Goal: Transaction & Acquisition: Register for event/course

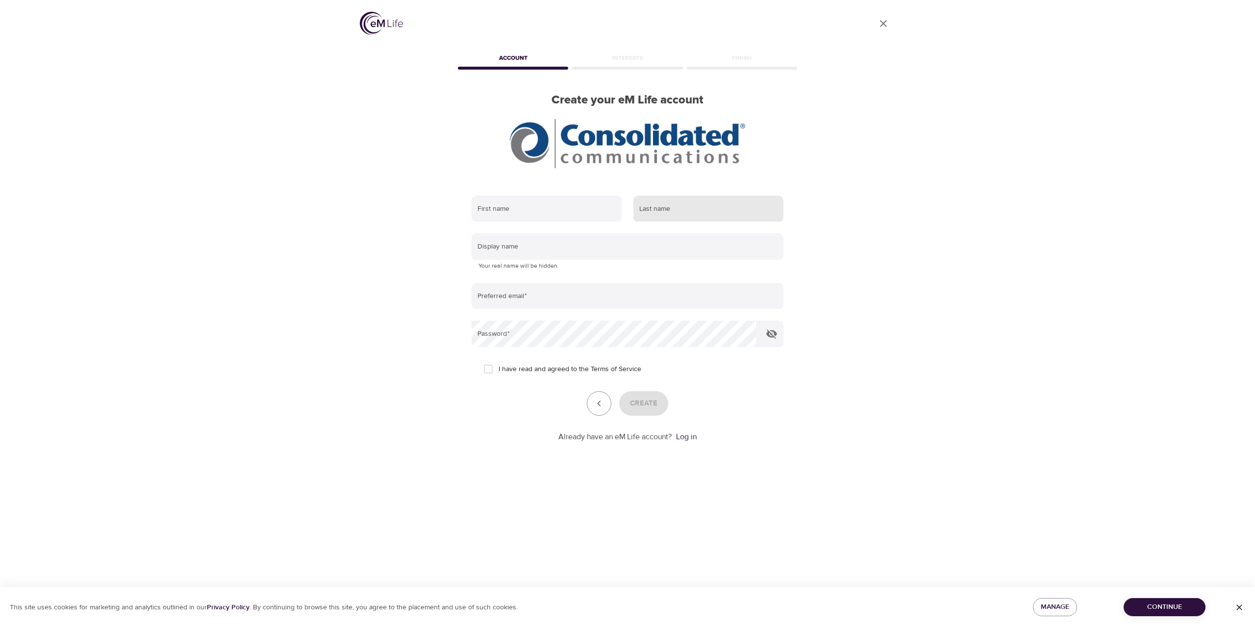
click at [671, 206] on input "text" at bounding box center [708, 209] width 150 height 26
click at [689, 198] on input "text" at bounding box center [708, 209] width 150 height 26
click at [687, 205] on input "text" at bounding box center [708, 209] width 150 height 26
click at [553, 212] on input "text" at bounding box center [547, 209] width 150 height 26
type input "[PERSON_NAME]"
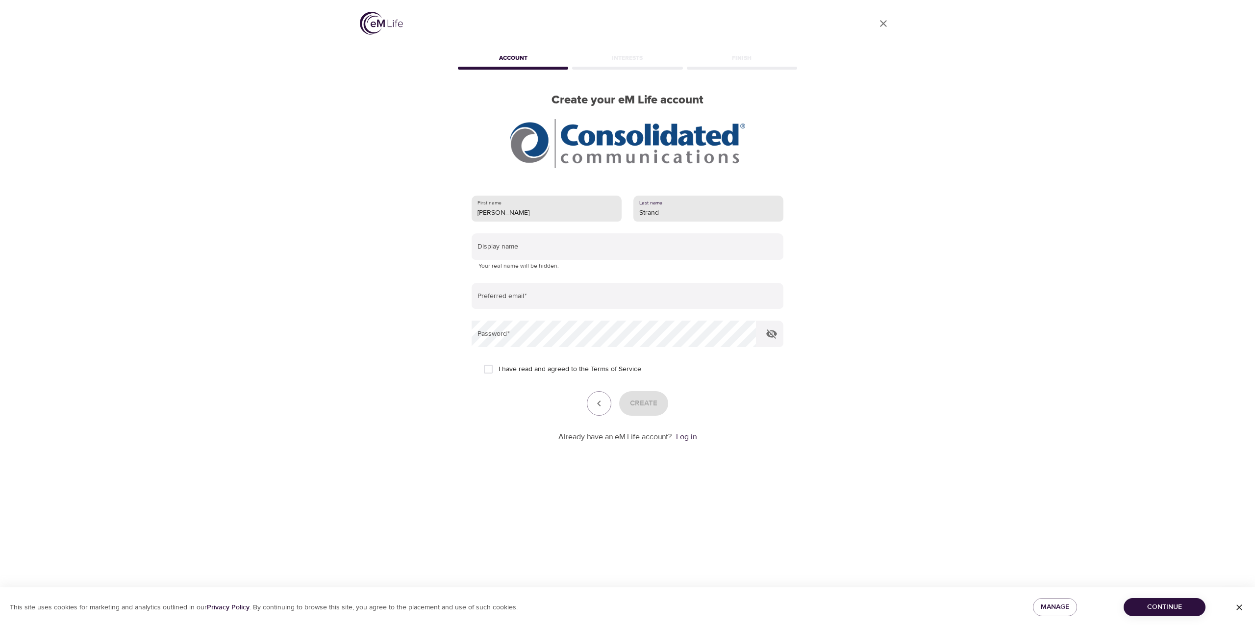
type input "Strand"
type input "alanstrand"
type input "[PERSON_NAME][EMAIL_ADDRESS][DOMAIN_NAME]"
click at [489, 373] on input "I have read and agreed to the Terms of Service" at bounding box center [488, 369] width 21 height 21
checkbox input "true"
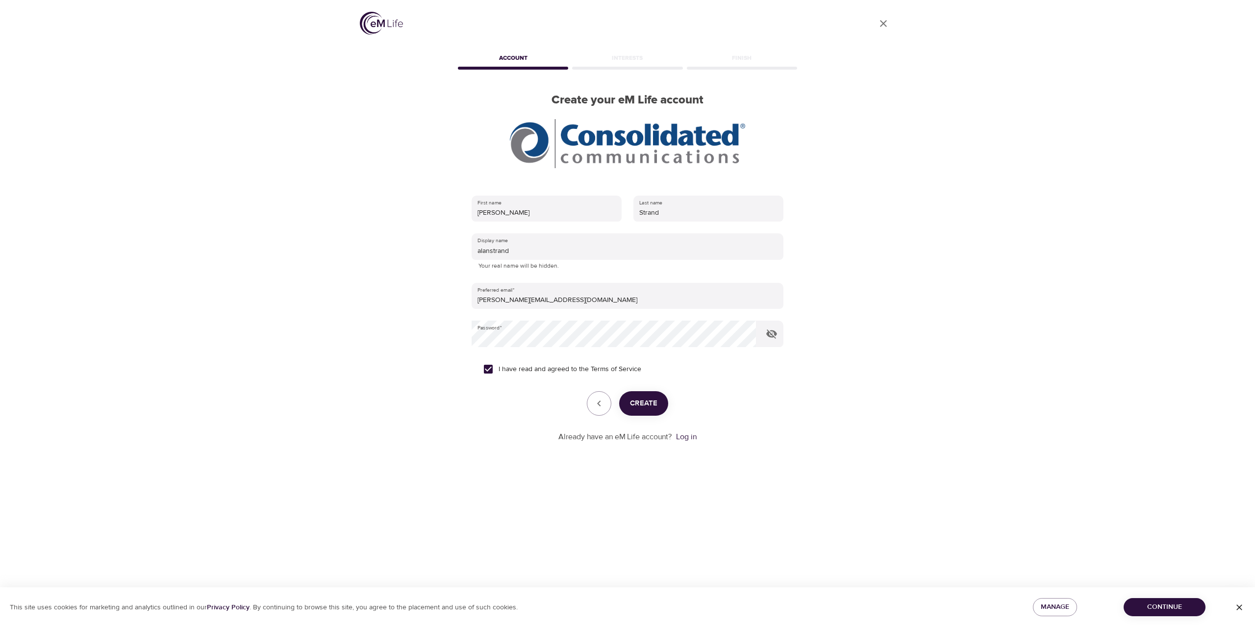
click at [637, 401] on span "Create" at bounding box center [643, 403] width 27 height 13
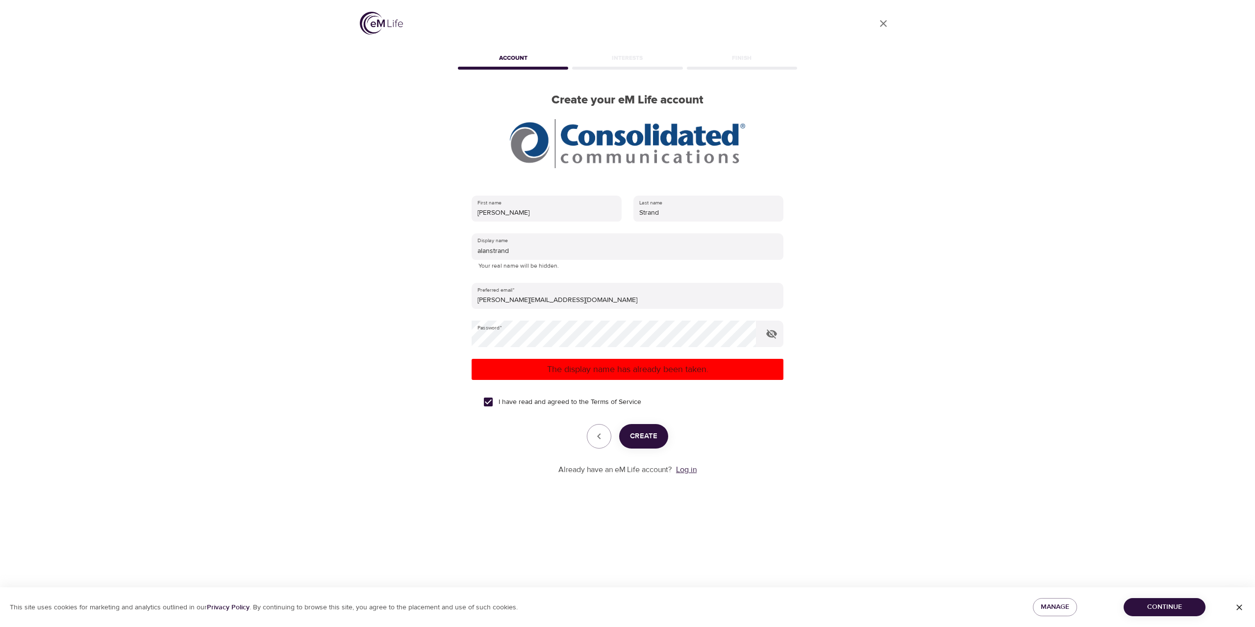
click at [691, 472] on link "Log in" at bounding box center [686, 470] width 21 height 10
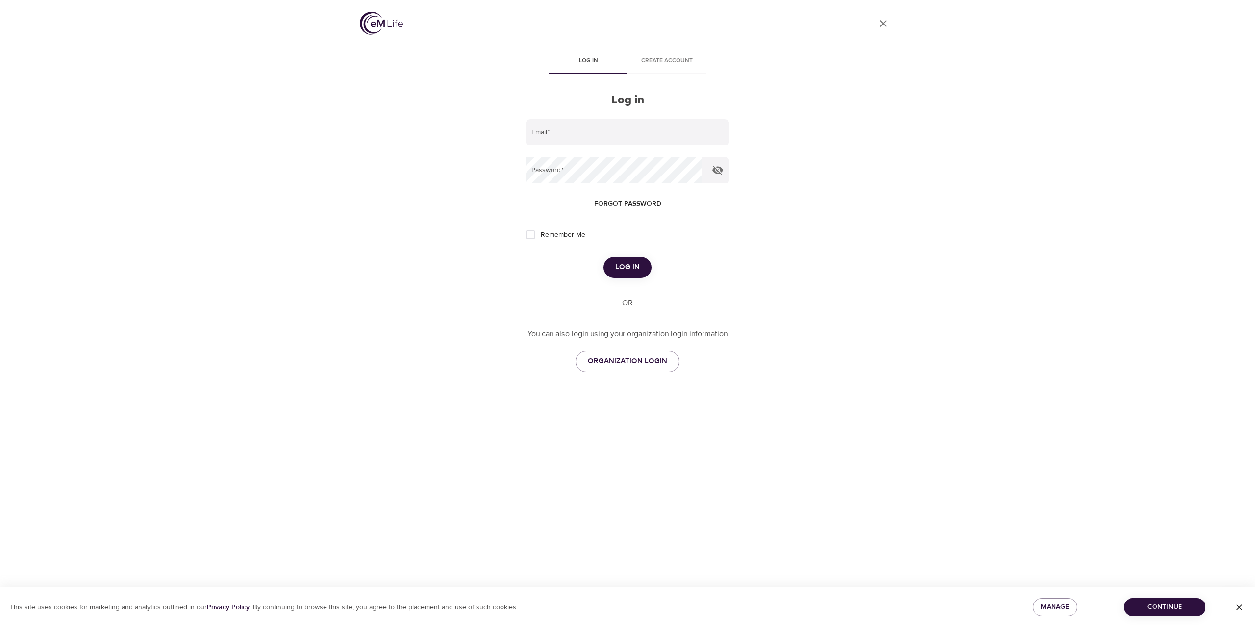
type input "[EMAIL_ADDRESS][DOMAIN_NAME]"
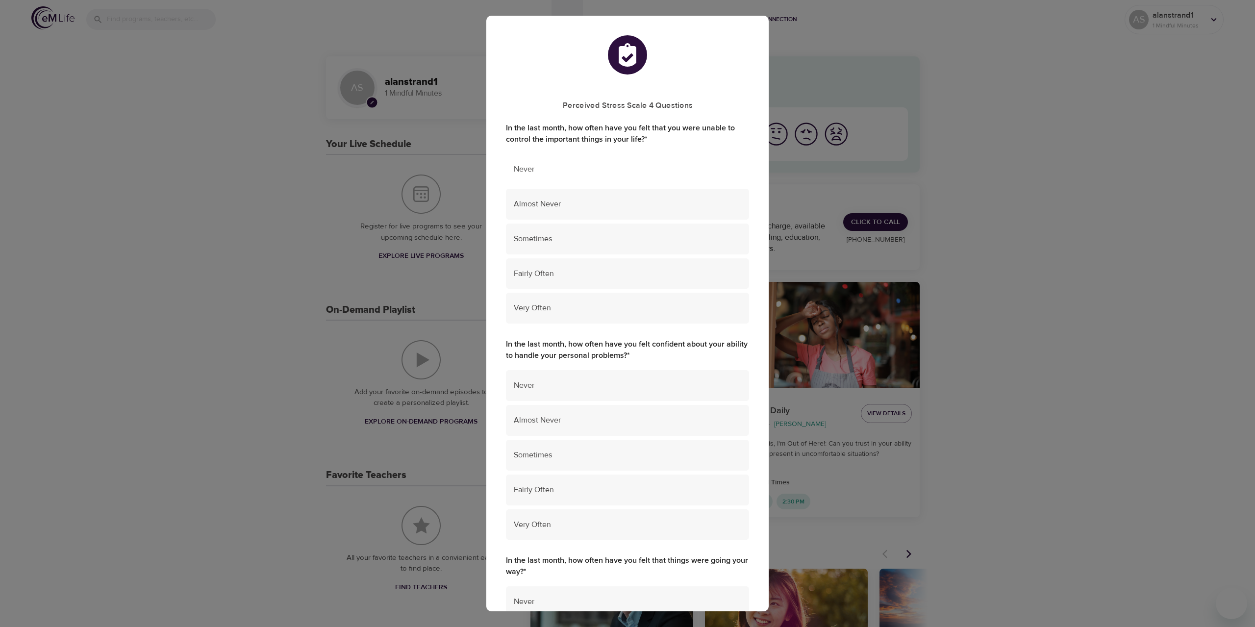
click at [563, 172] on span "Never" at bounding box center [627, 169] width 227 height 11
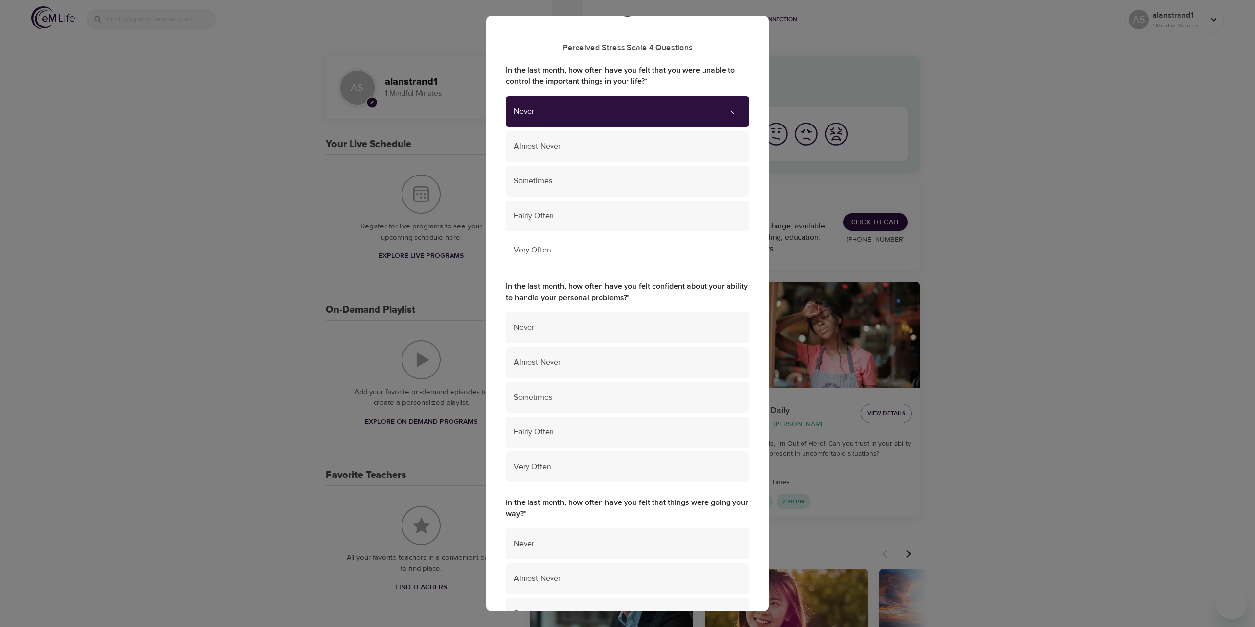
scroll to position [147, 0]
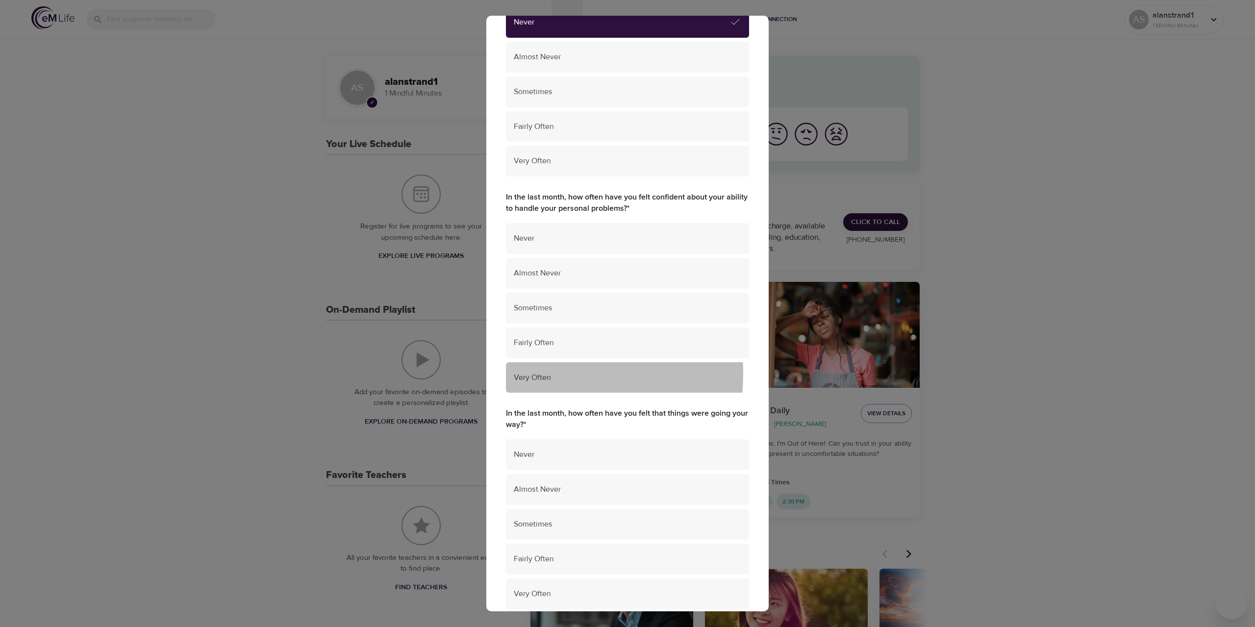
click at [548, 374] on span "Very Often" at bounding box center [627, 377] width 227 height 11
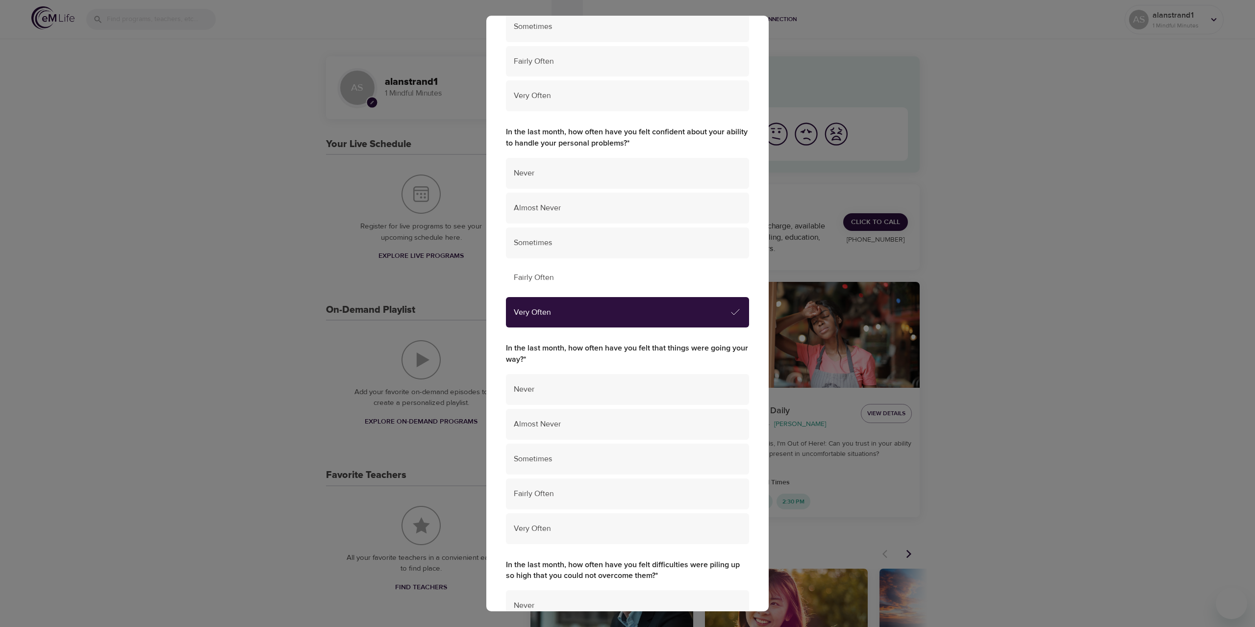
scroll to position [294, 0]
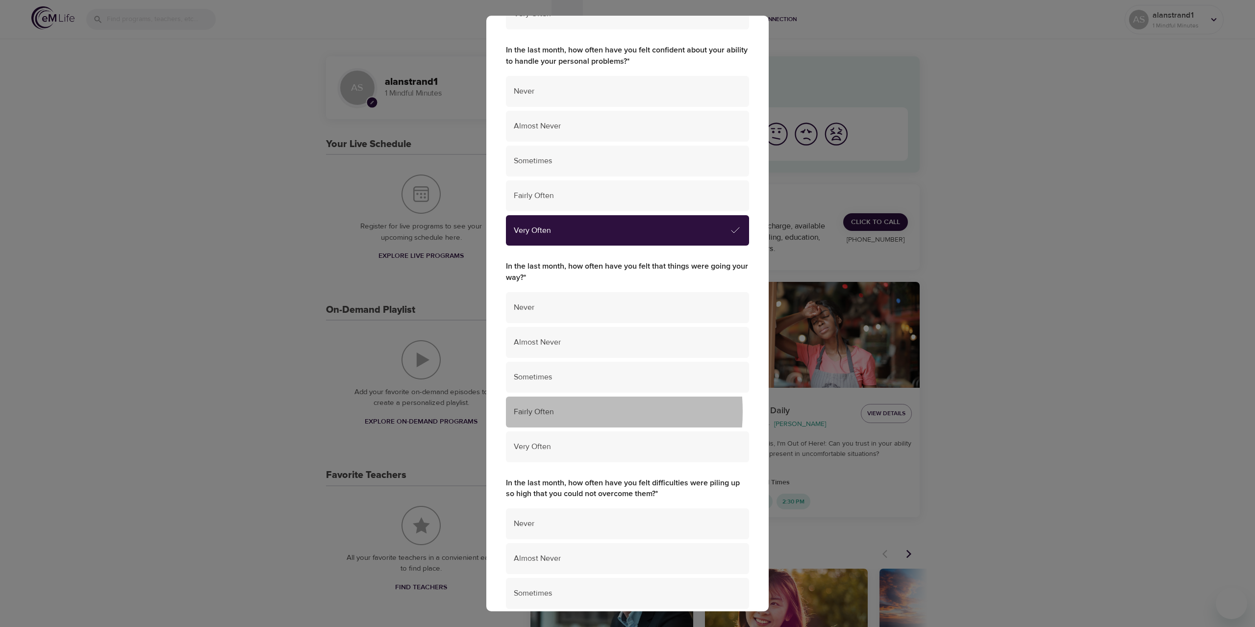
click at [549, 412] on span "Fairly Often" at bounding box center [627, 411] width 227 height 11
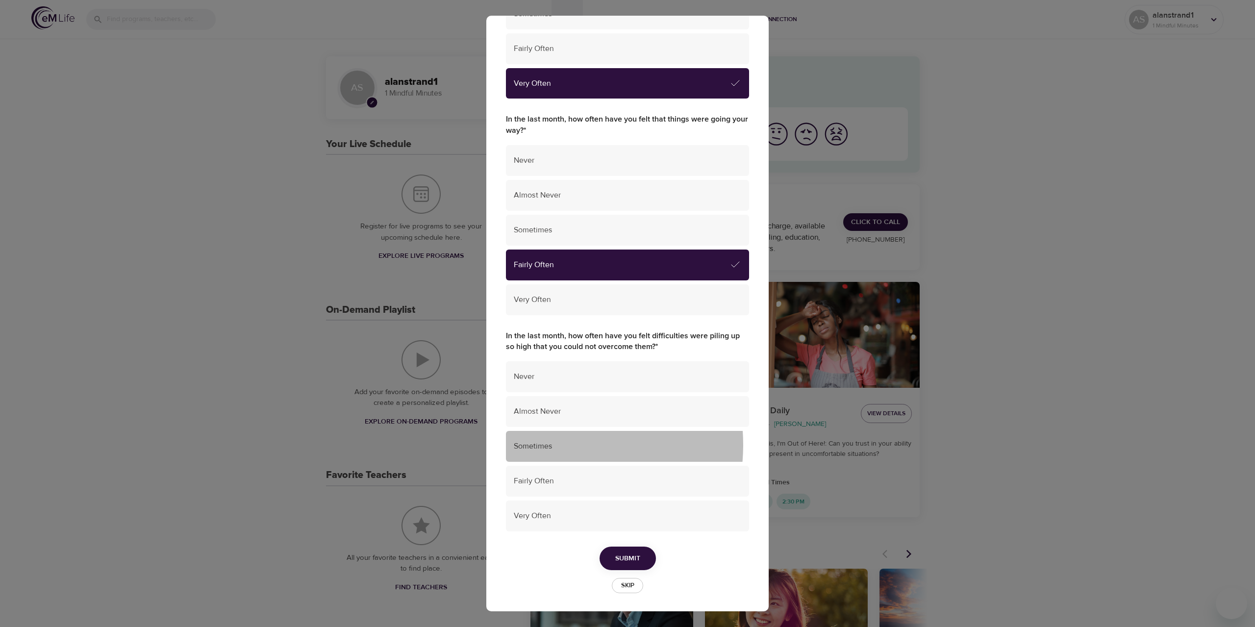
click at [539, 445] on span "Sometimes" at bounding box center [627, 446] width 227 height 11
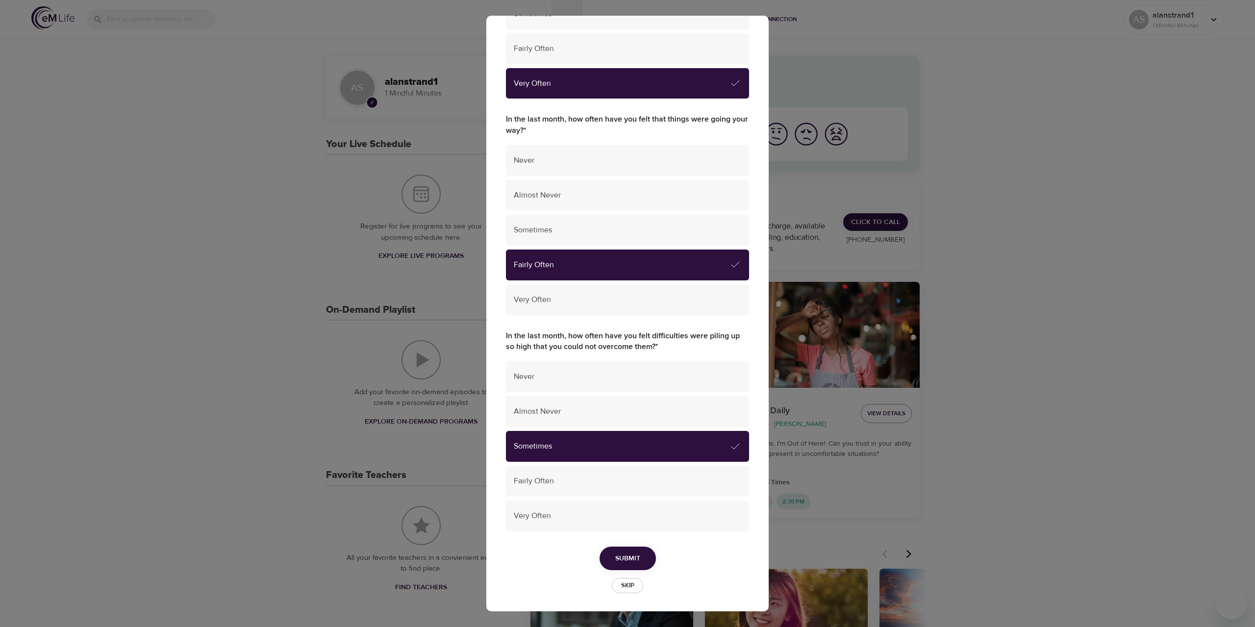
click at [641, 556] on button "Submit" at bounding box center [627, 559] width 56 height 24
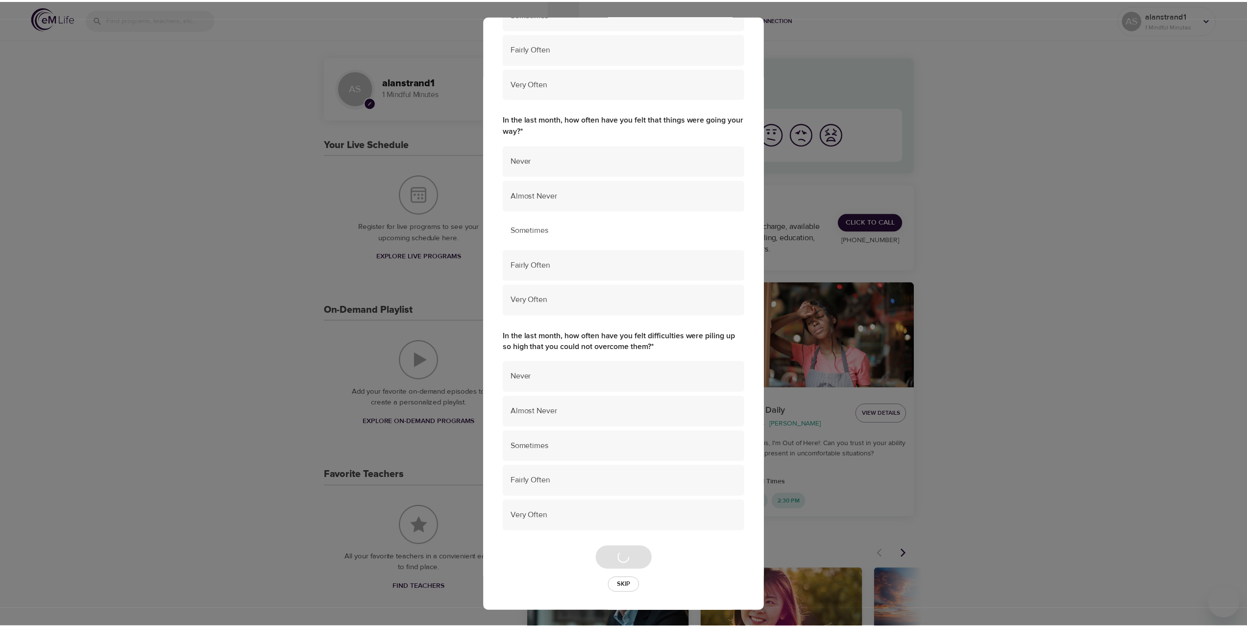
scroll to position [0, 0]
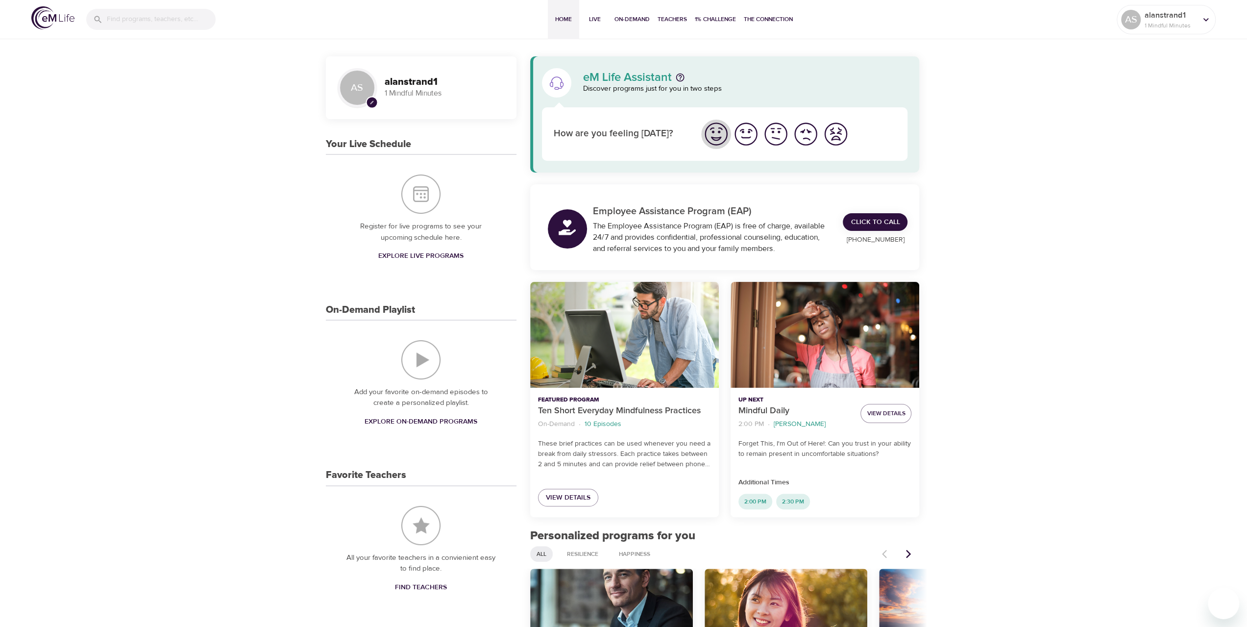
click at [719, 135] on img "I'm feeling great" at bounding box center [716, 134] width 27 height 27
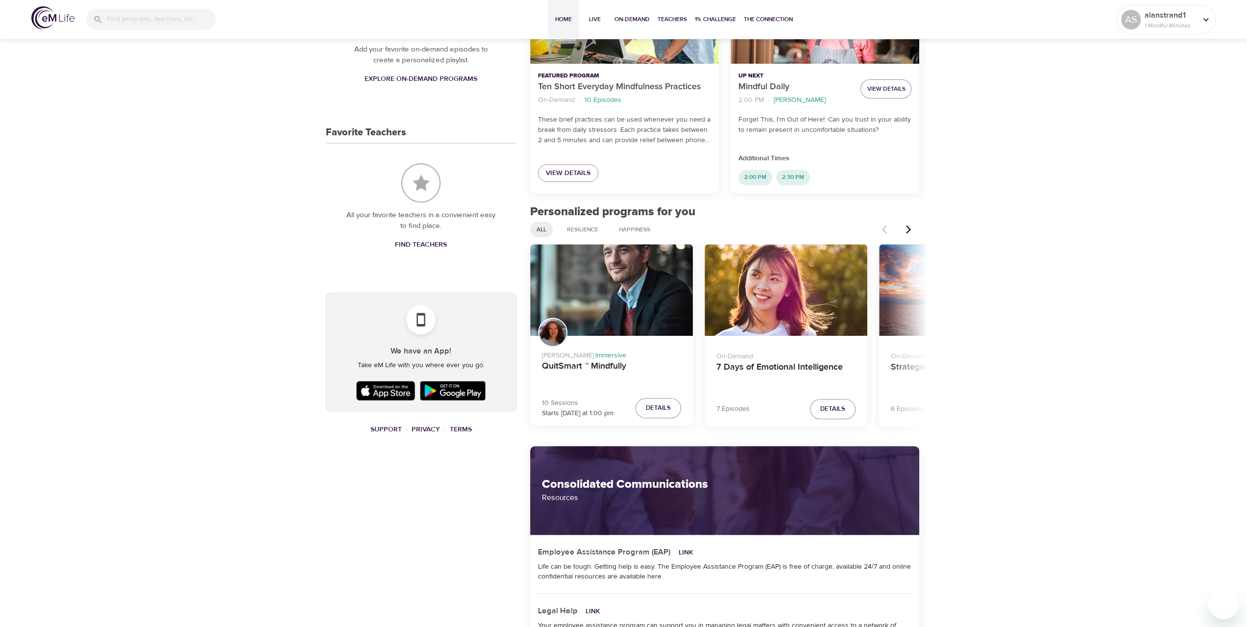
scroll to position [343, 0]
click at [913, 230] on icon "Next items" at bounding box center [909, 229] width 10 height 10
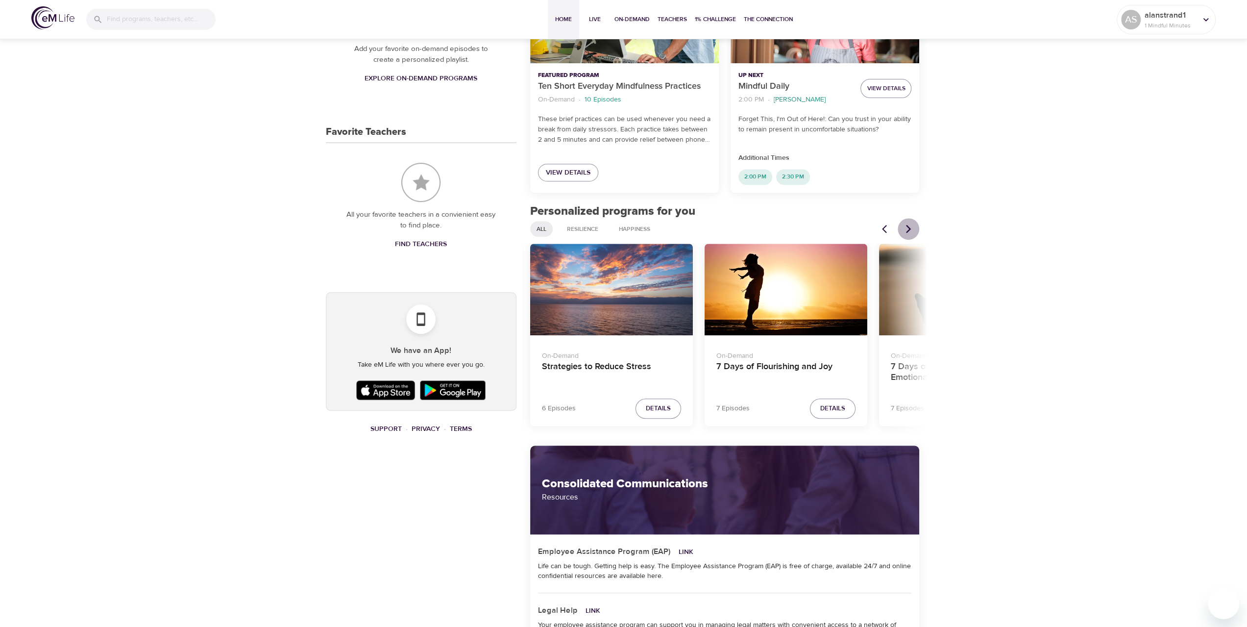
click at [913, 230] on icon "Next items" at bounding box center [909, 229] width 10 height 10
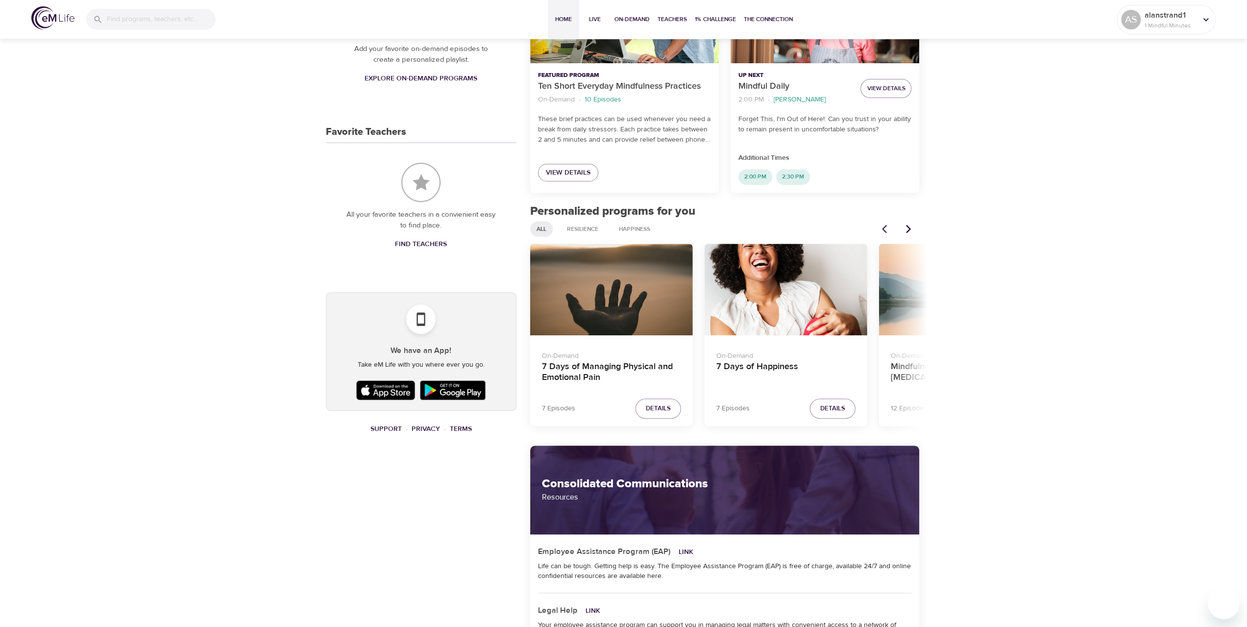
click at [913, 230] on icon "Next items" at bounding box center [909, 229] width 10 height 10
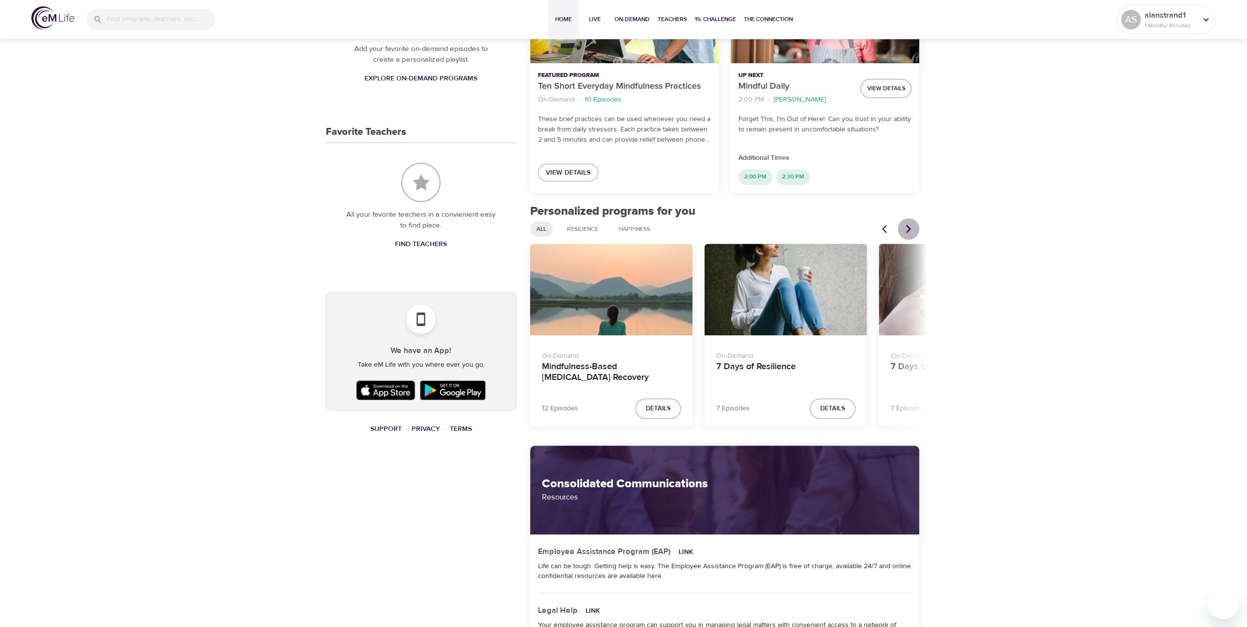
click at [913, 230] on icon "Next items" at bounding box center [909, 229] width 10 height 10
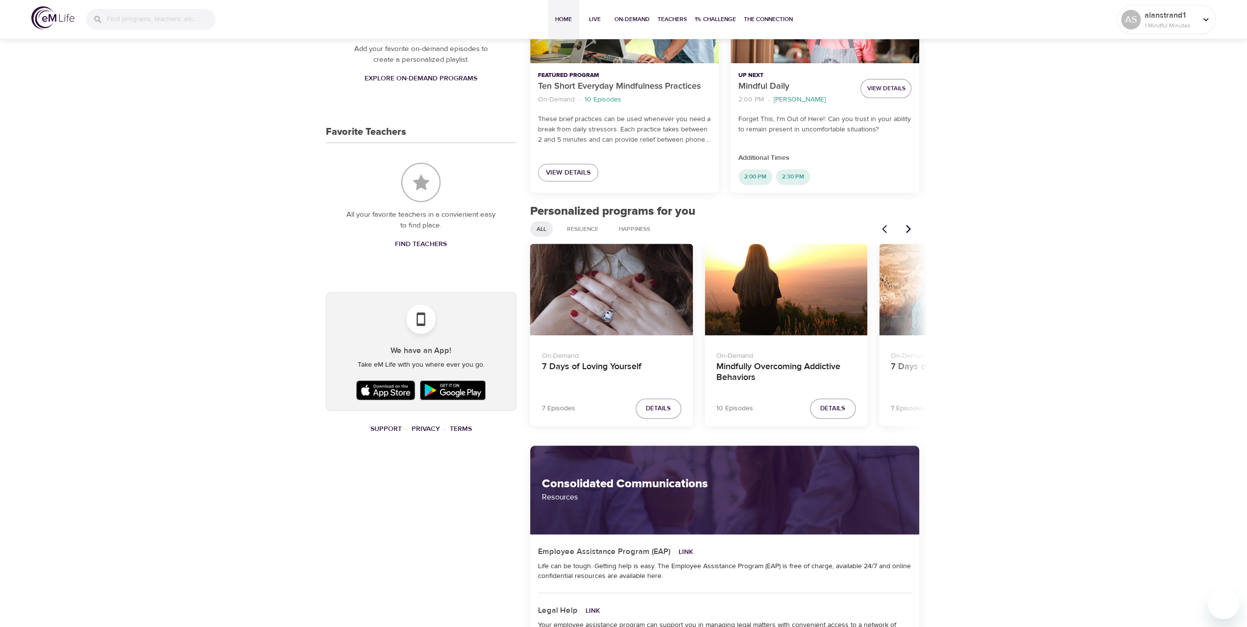
click at [910, 231] on icon "Next items" at bounding box center [909, 229] width 10 height 10
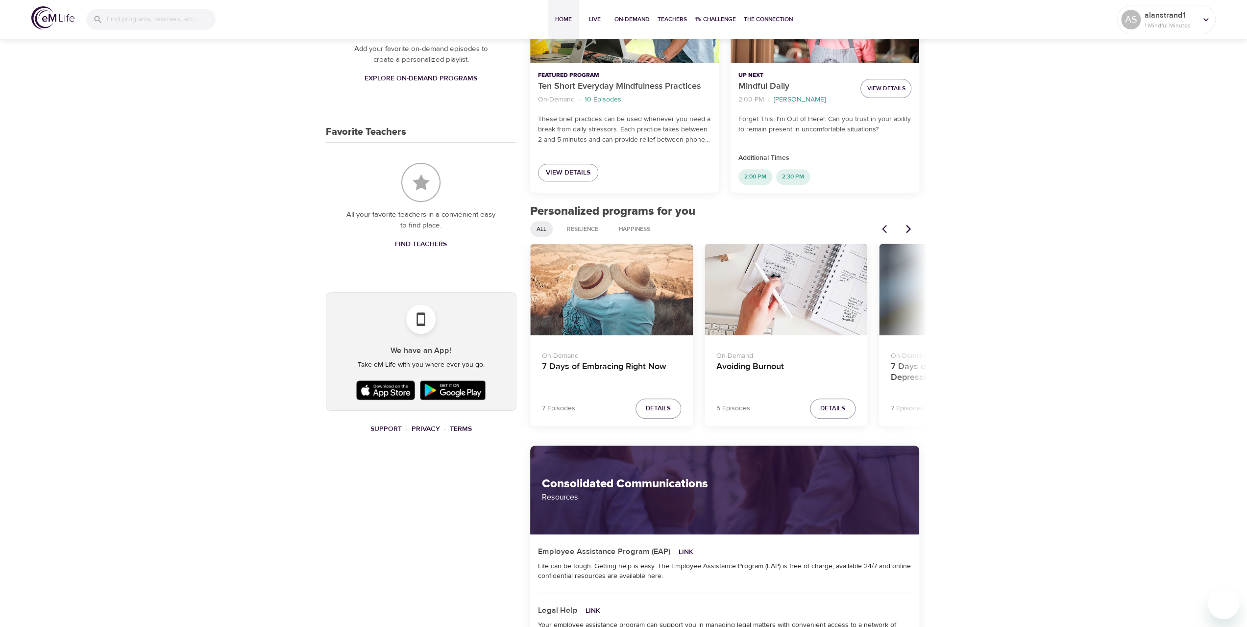
click at [910, 231] on icon "Next items" at bounding box center [909, 229] width 10 height 10
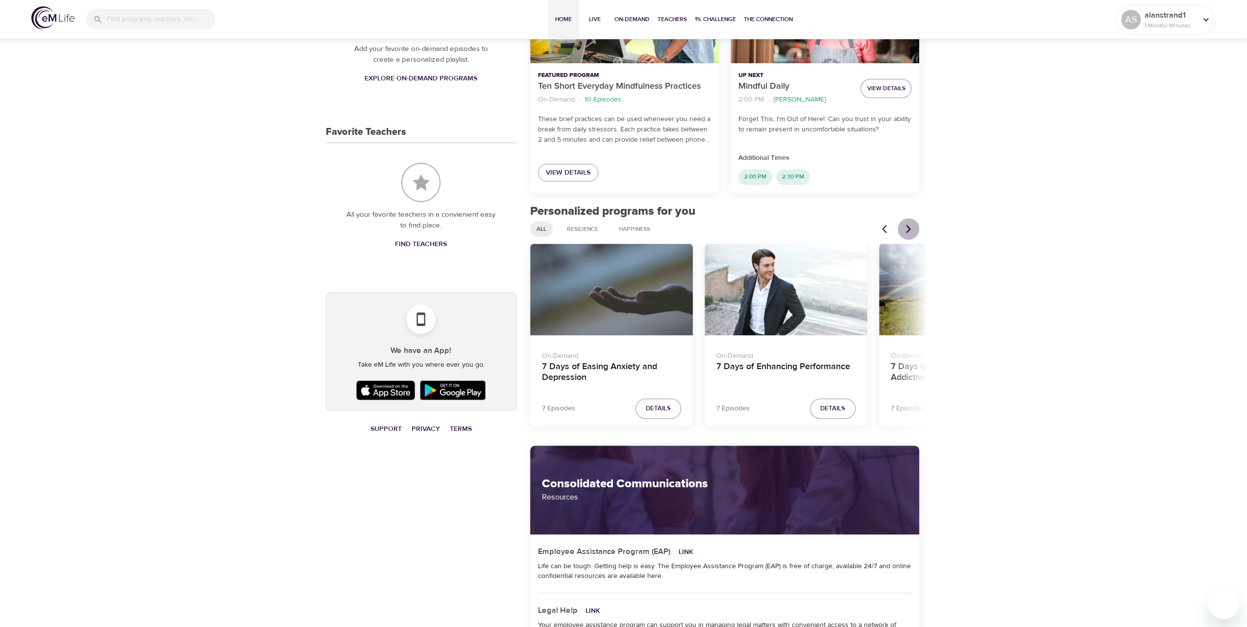
click at [910, 231] on icon "Next items" at bounding box center [909, 229] width 10 height 10
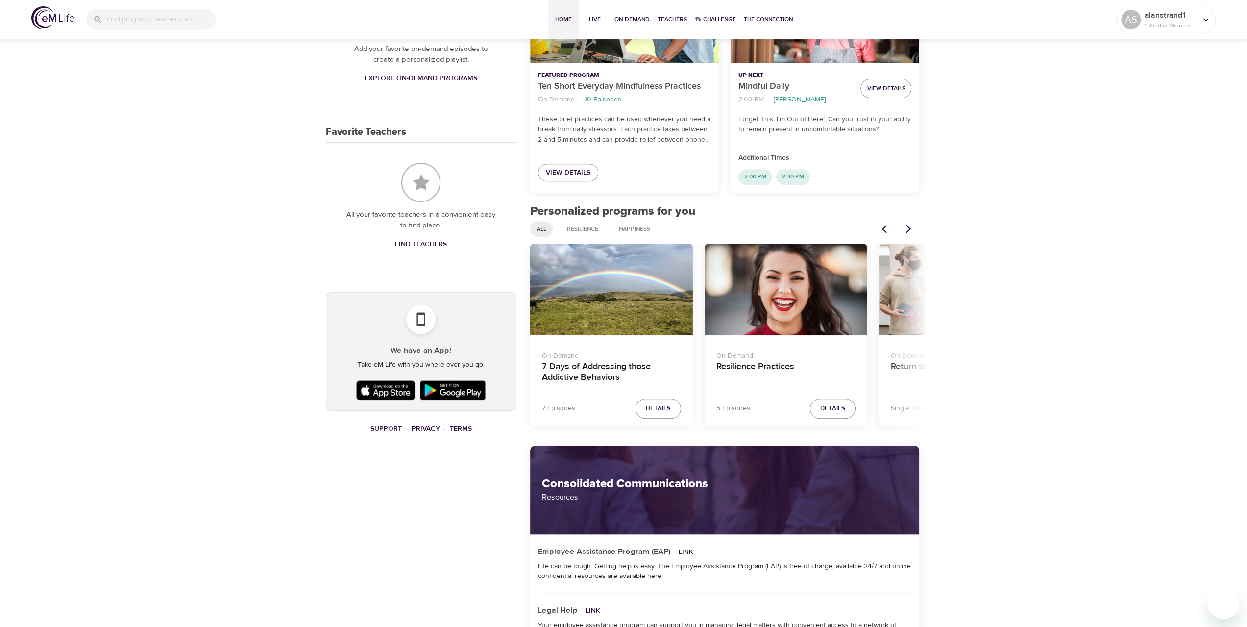
click at [910, 231] on icon "Next items" at bounding box center [909, 229] width 10 height 10
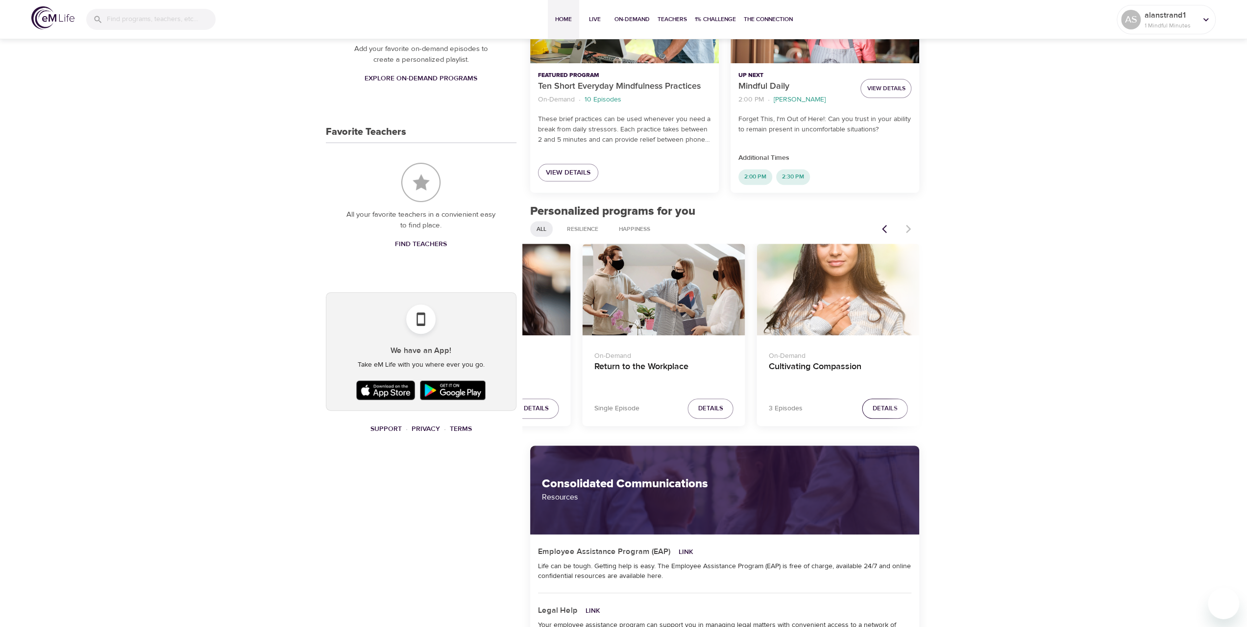
click at [894, 412] on span "Details" at bounding box center [885, 408] width 25 height 11
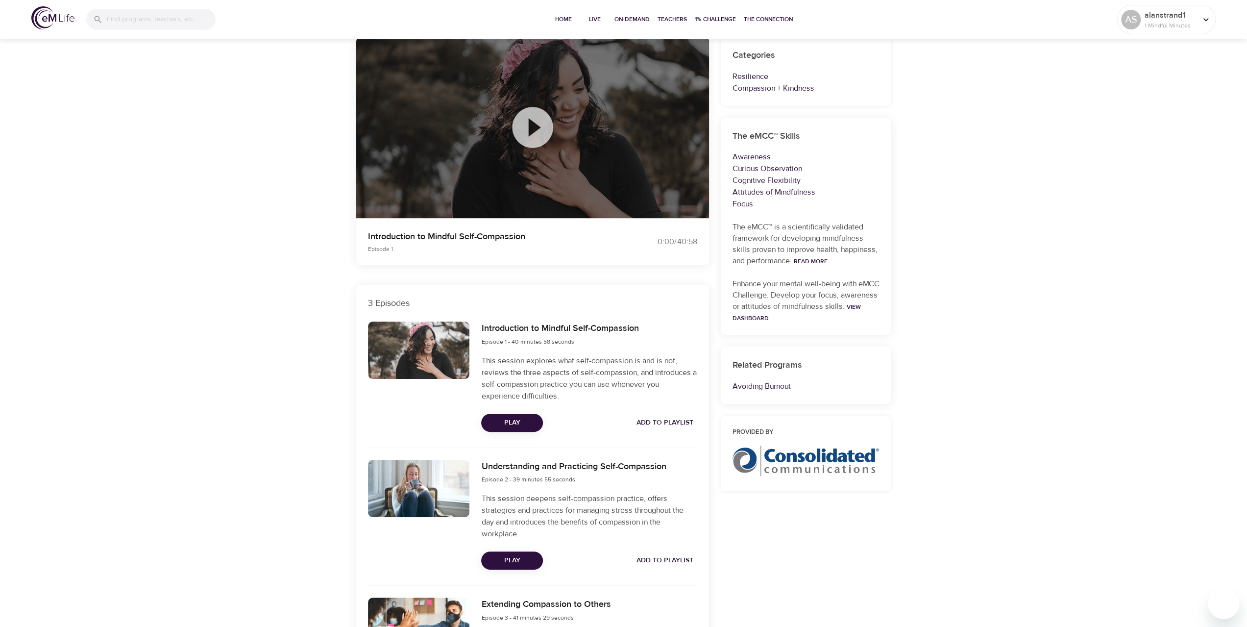
scroll to position [98, 0]
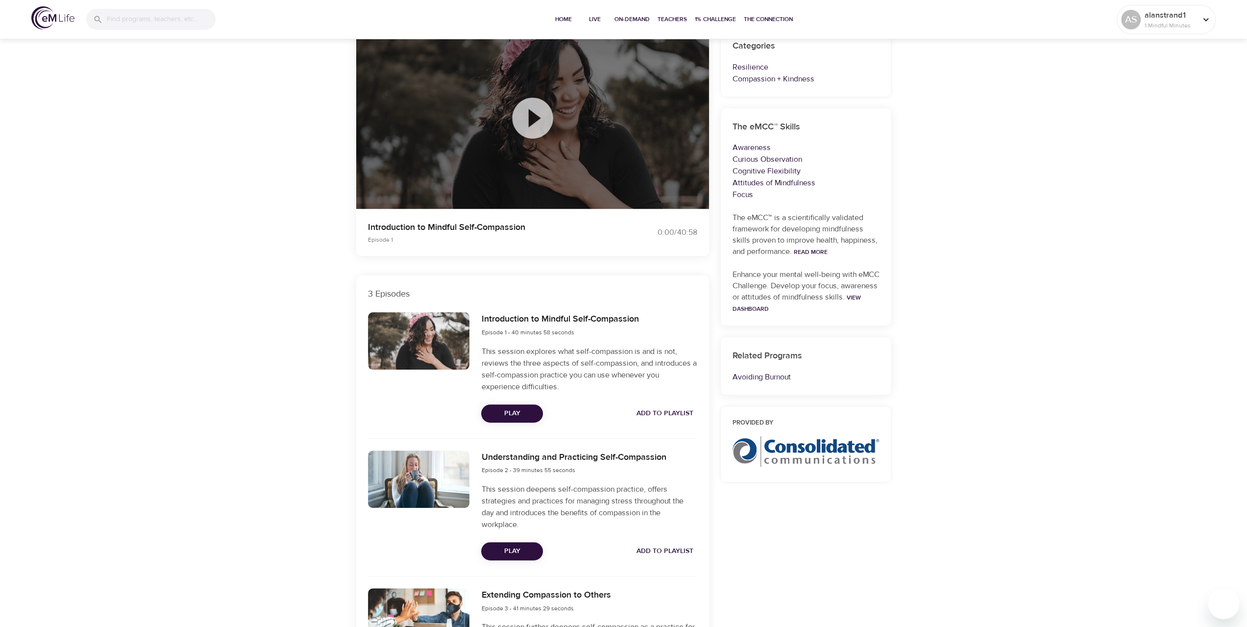
click at [506, 415] on span "Play" at bounding box center [512, 413] width 46 height 12
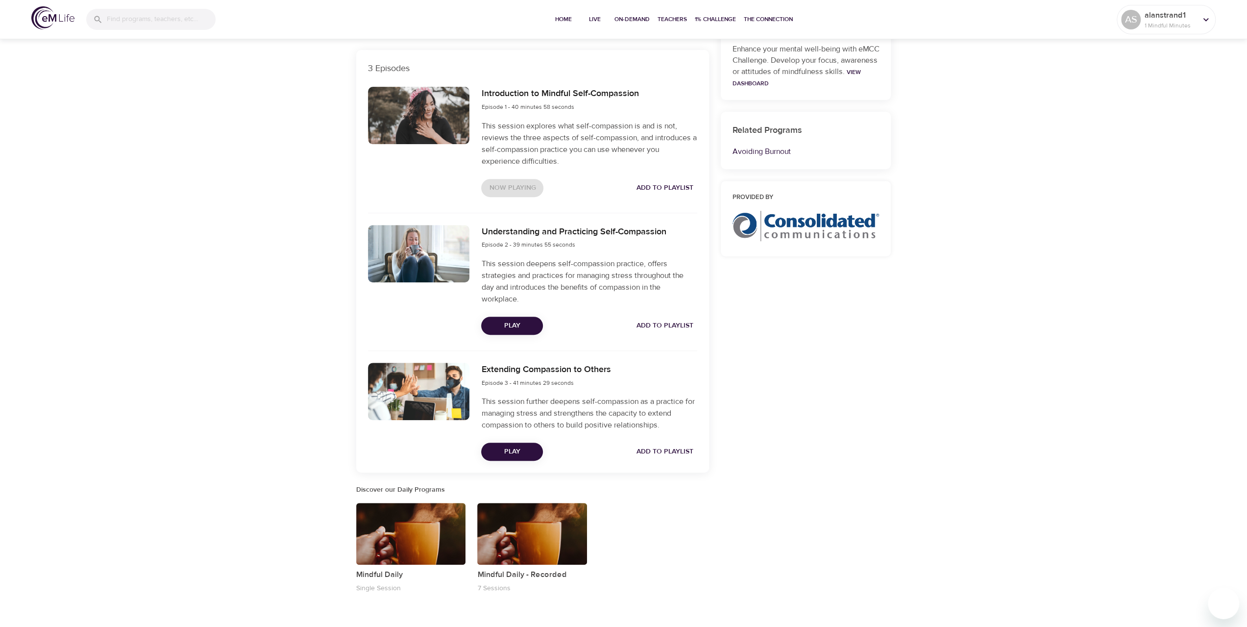
scroll to position [351, 0]
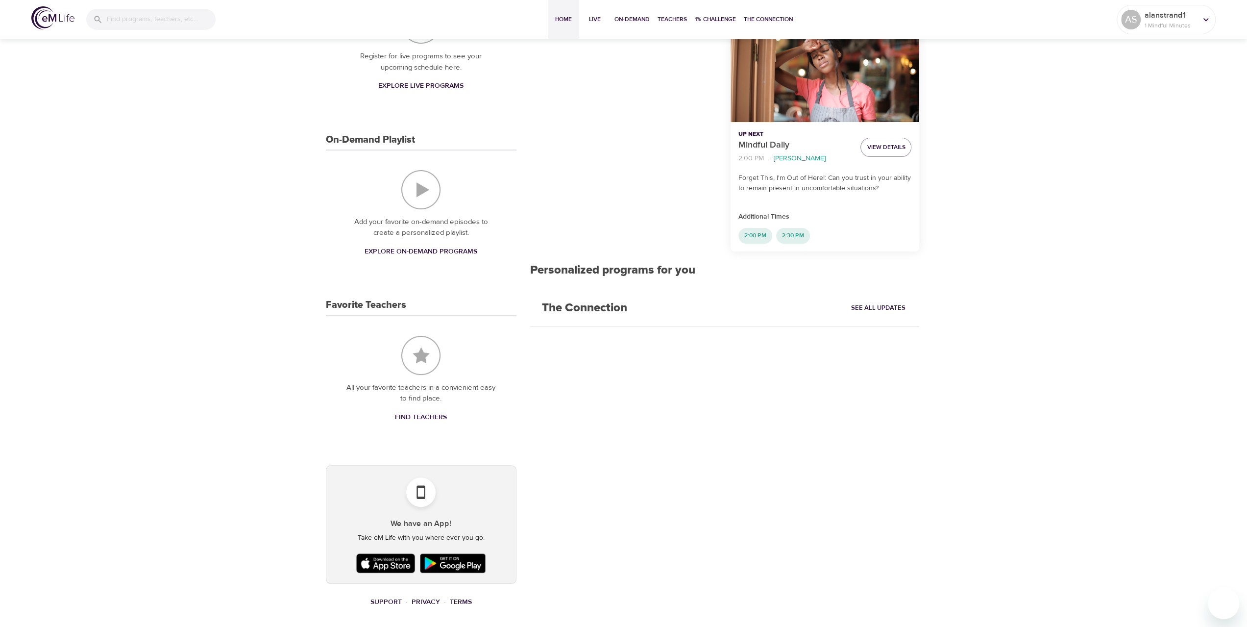
scroll to position [351, 0]
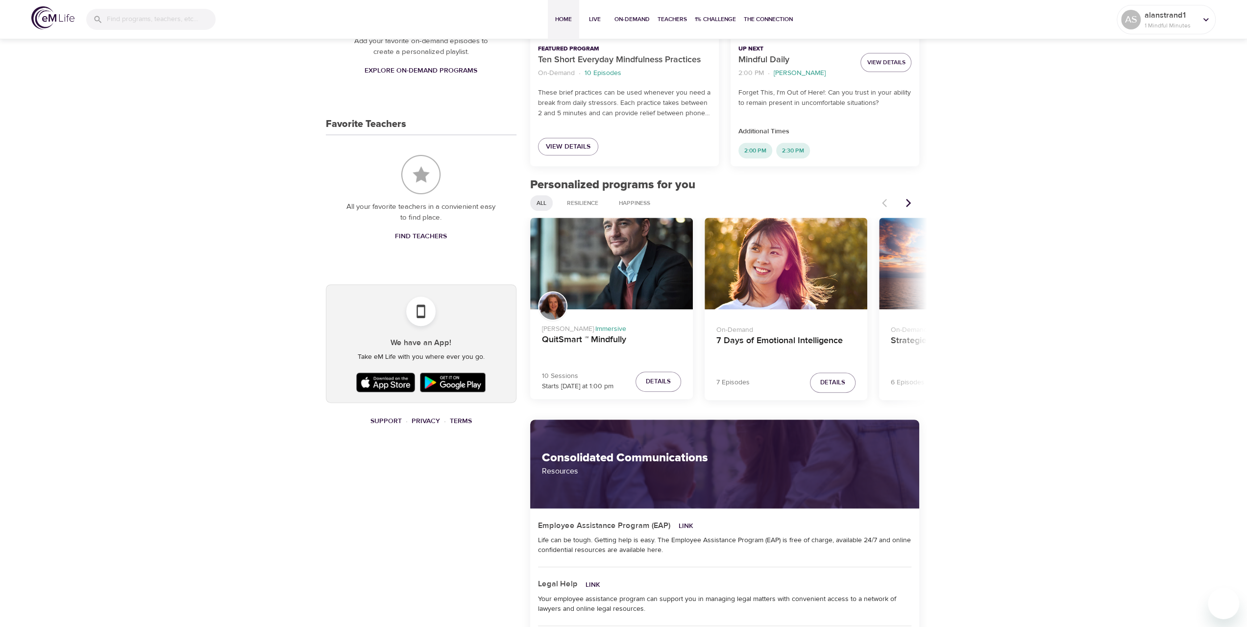
click at [911, 201] on icon "Next items" at bounding box center [909, 203] width 10 height 10
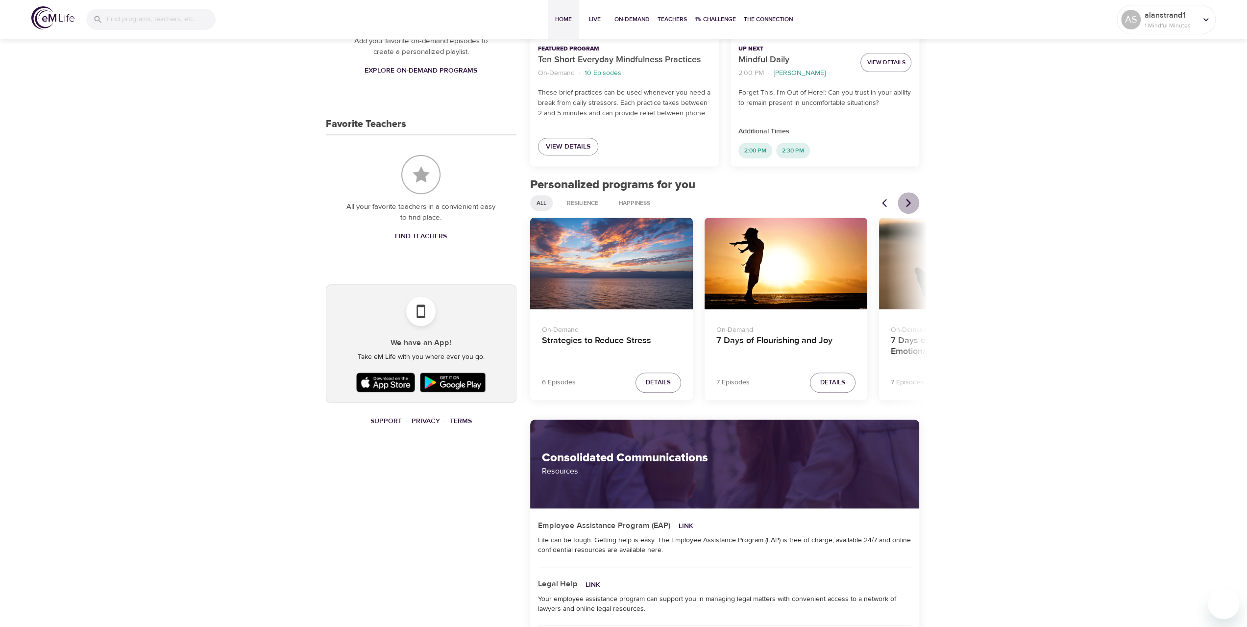
click at [911, 201] on icon "Next items" at bounding box center [909, 203] width 10 height 10
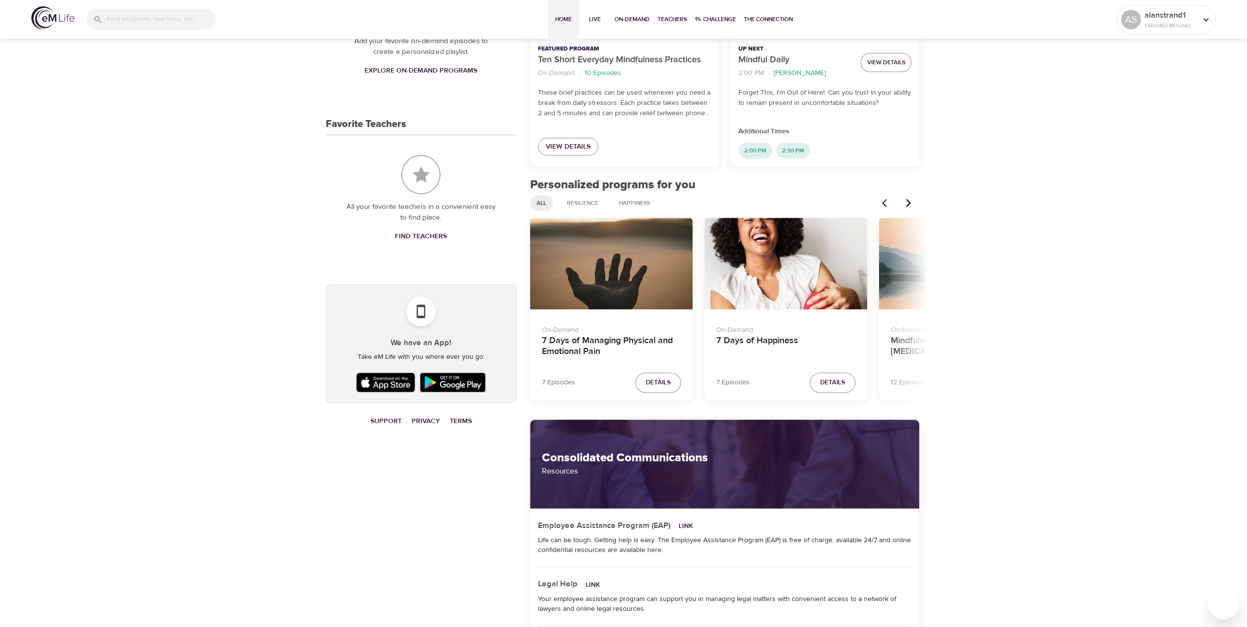
click at [911, 201] on icon "Next items" at bounding box center [909, 203] width 10 height 10
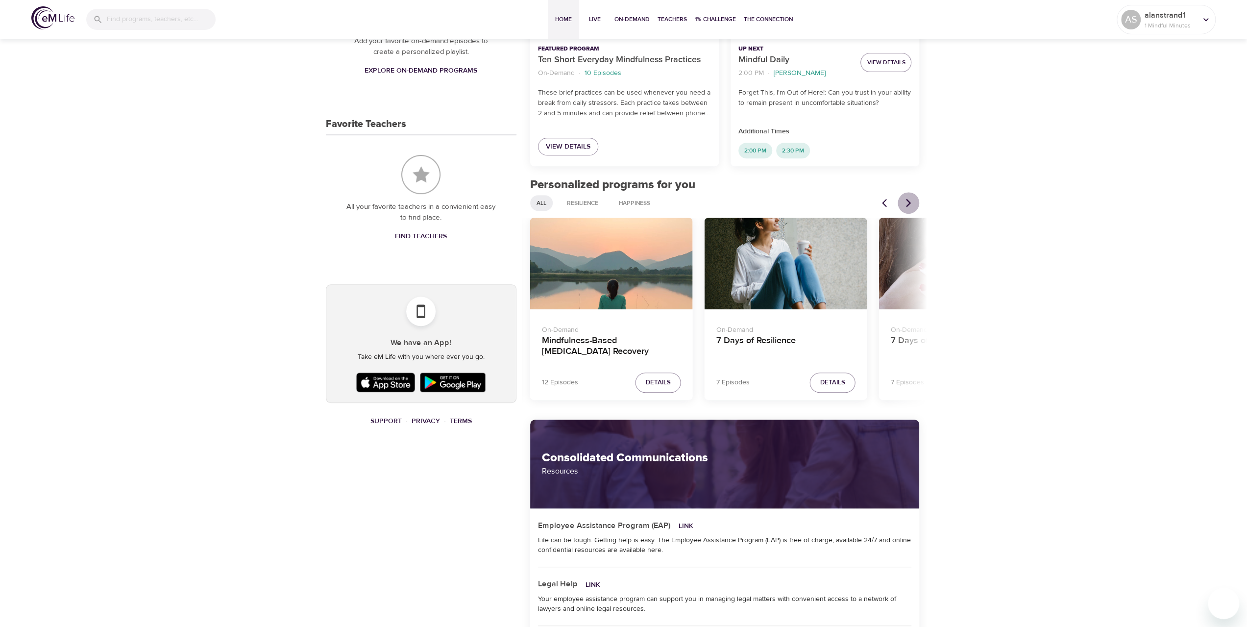
click at [911, 201] on icon "Next items" at bounding box center [909, 203] width 10 height 10
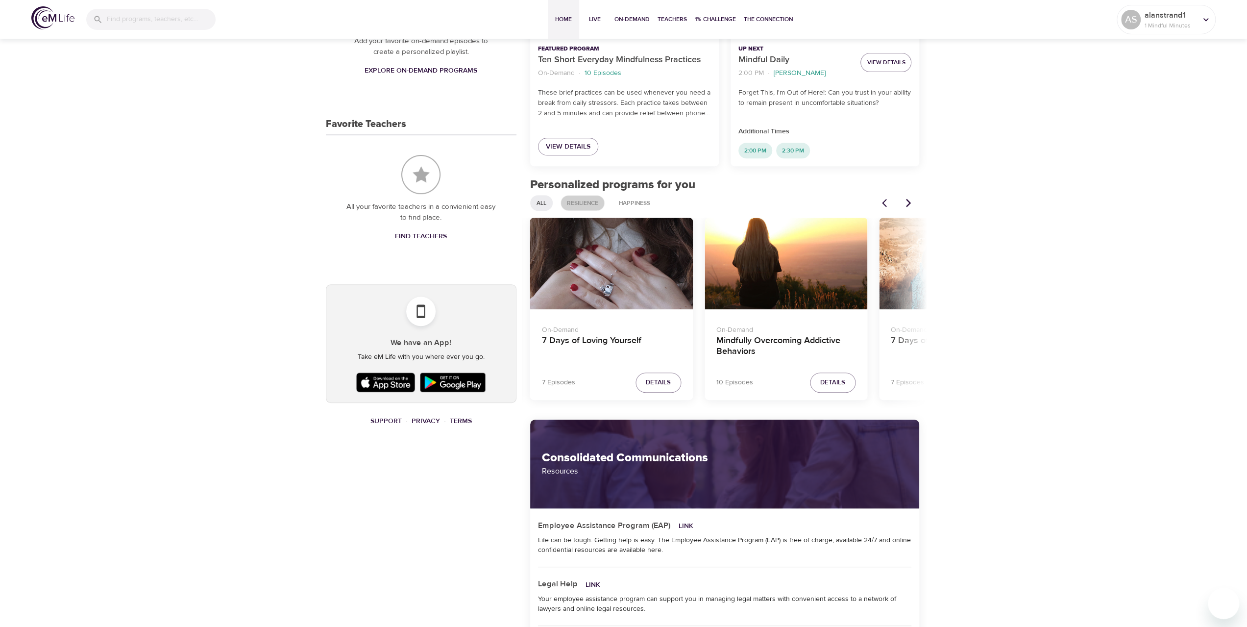
click at [577, 202] on span "Resilience" at bounding box center [582, 203] width 43 height 8
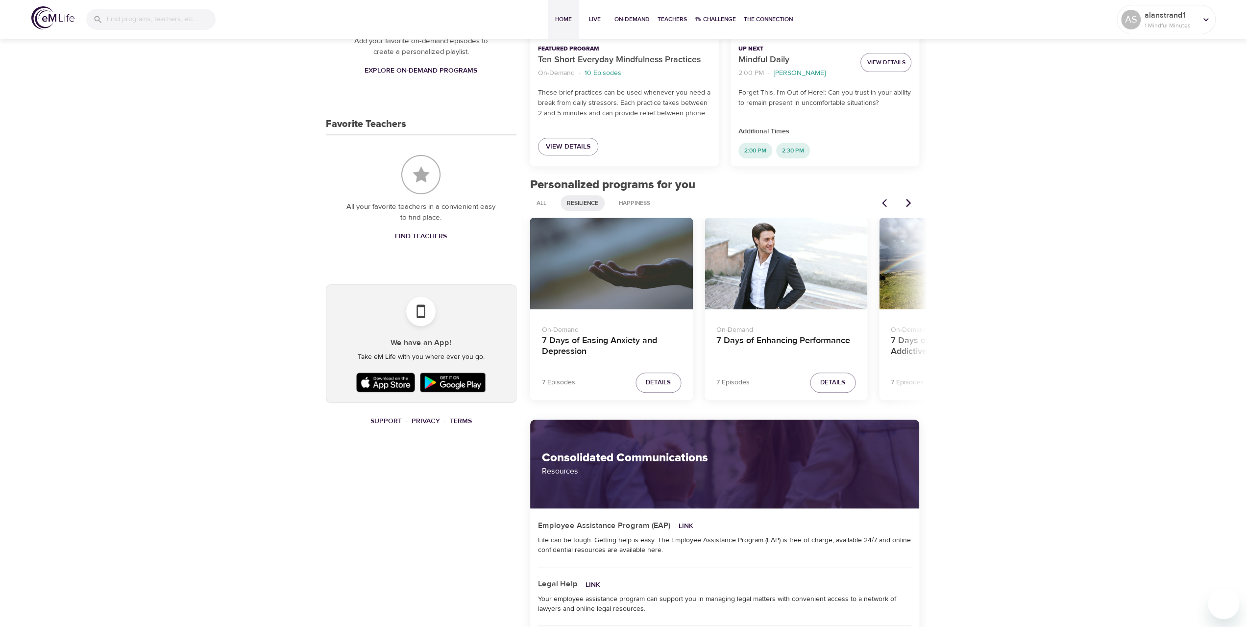
click at [908, 201] on icon "Next items" at bounding box center [908, 203] width 5 height 8
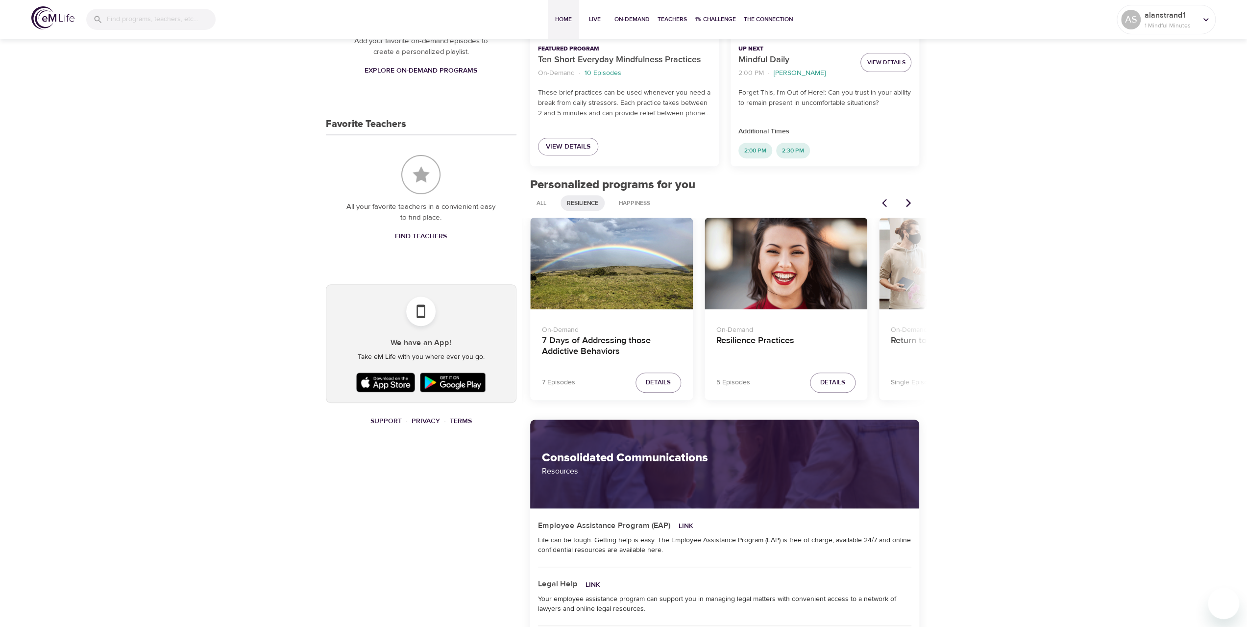
click at [908, 201] on icon "Next items" at bounding box center [908, 203] width 5 height 8
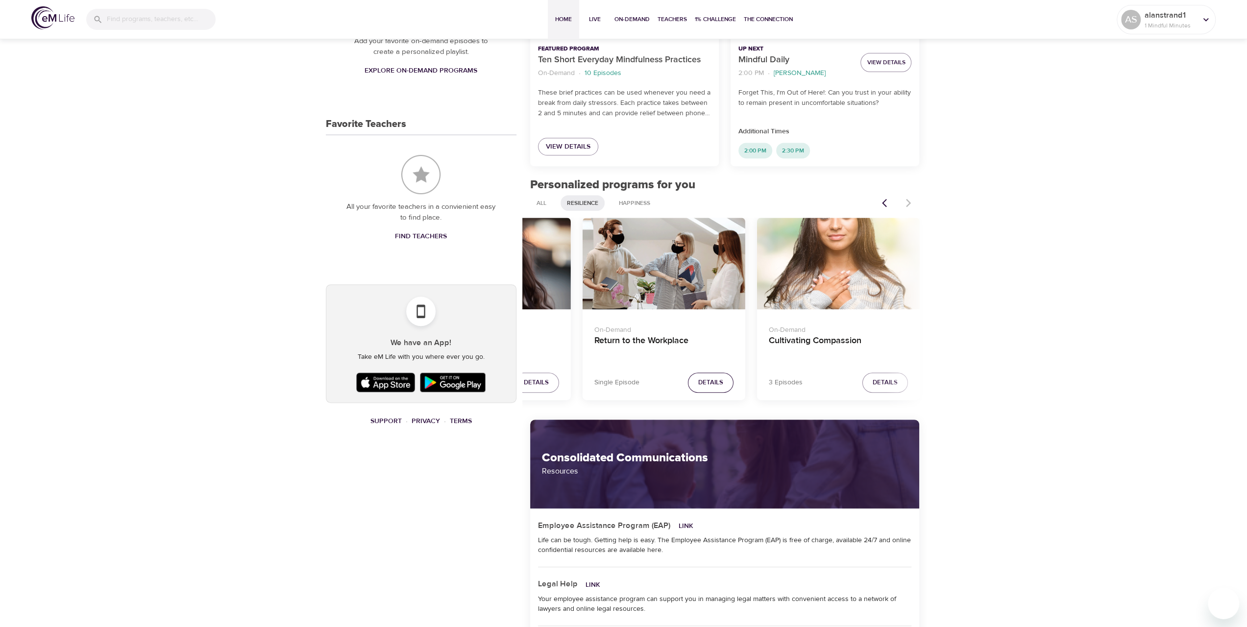
click at [702, 381] on span "Details" at bounding box center [710, 382] width 25 height 11
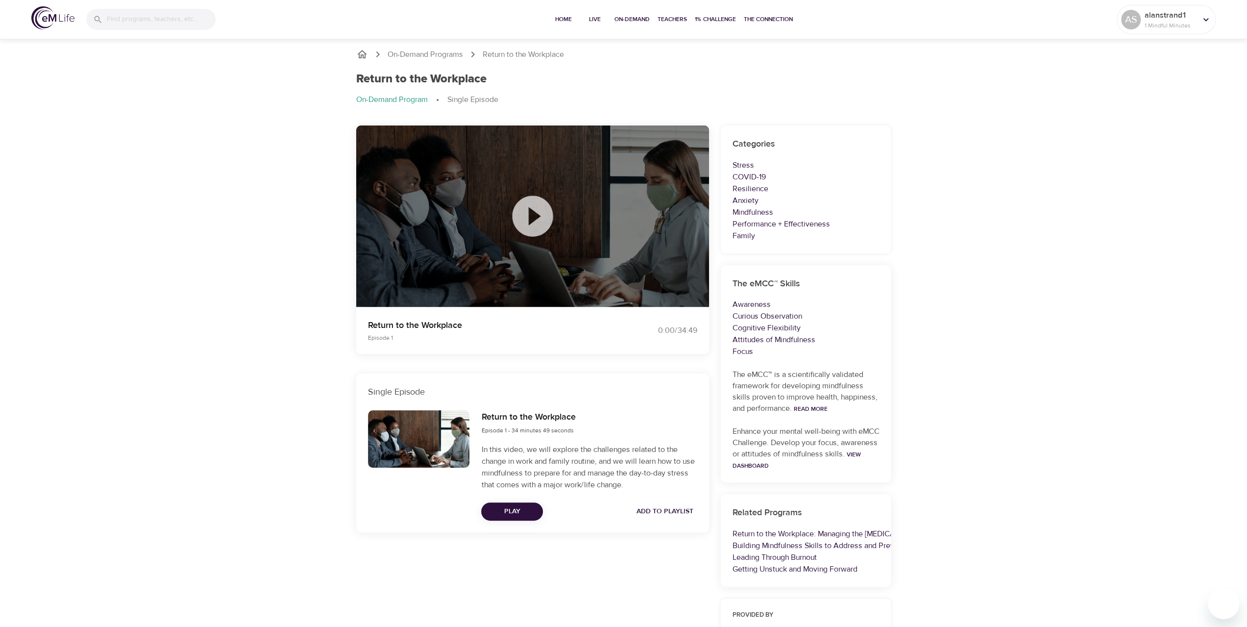
click at [540, 210] on icon at bounding box center [532, 216] width 41 height 41
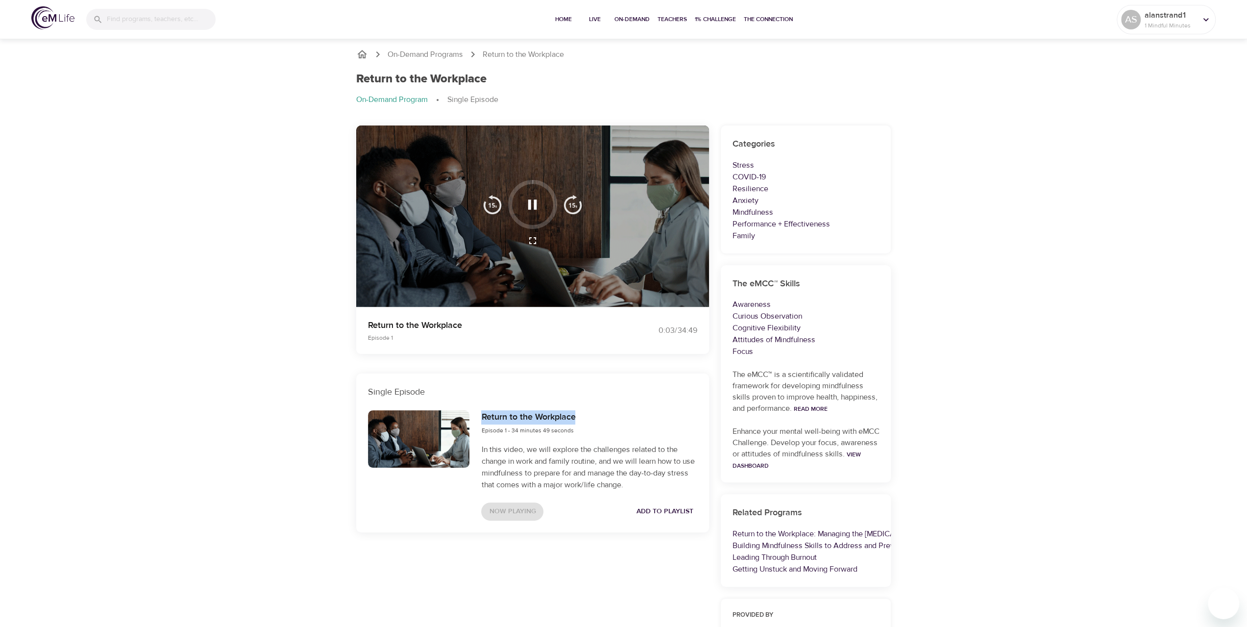
drag, startPoint x: 576, startPoint y: 416, endPoint x: 480, endPoint y: 421, distance: 96.2
click at [480, 421] on div "Return to the Workplace Episode 1 - 34 minutes 49 seconds In this video, we wil…" at bounding box center [588, 465] width 227 height 122
copy h6 "Return to the Workplace"
